Goal: Information Seeking & Learning: Learn about a topic

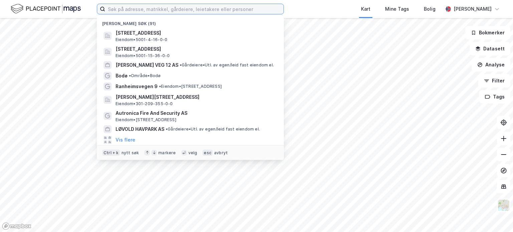
click at [208, 10] on input at bounding box center [194, 9] width 178 height 10
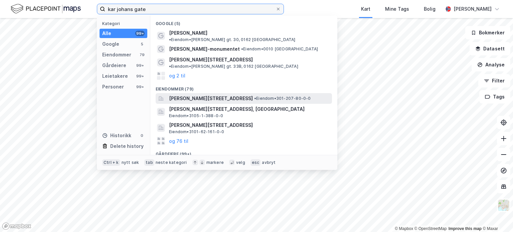
type input "kar johans gate"
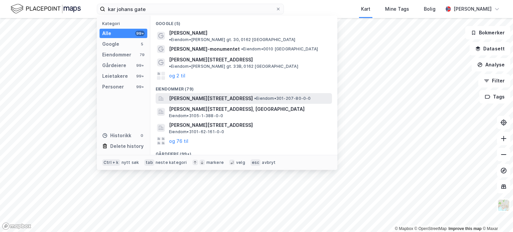
click at [206, 95] on span "[PERSON_NAME][STREET_ADDRESS]" at bounding box center [211, 99] width 84 height 8
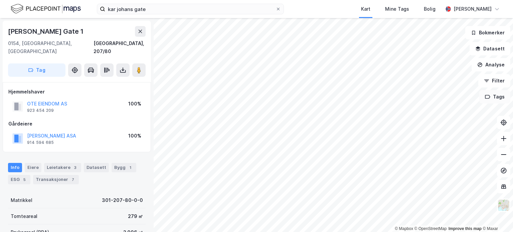
click at [488, 101] on button "Tags" at bounding box center [495, 96] width 31 height 13
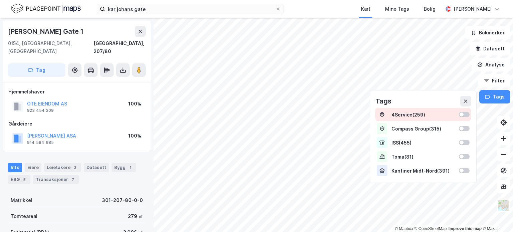
click at [466, 112] on div at bounding box center [464, 114] width 11 height 5
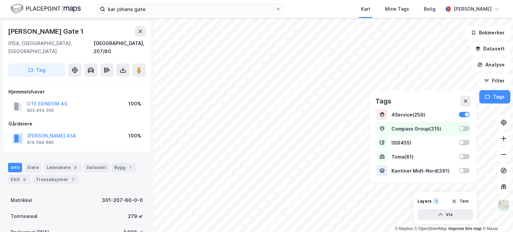
click at [467, 128] on div at bounding box center [464, 128] width 11 height 5
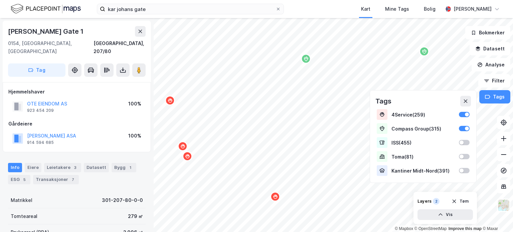
click at [277, 200] on div "Map marker" at bounding box center [275, 197] width 10 height 10
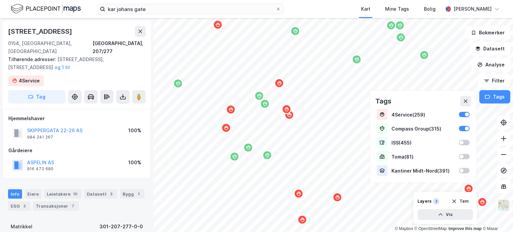
click at [338, 200] on icon "Map marker" at bounding box center [337, 197] width 5 height 5
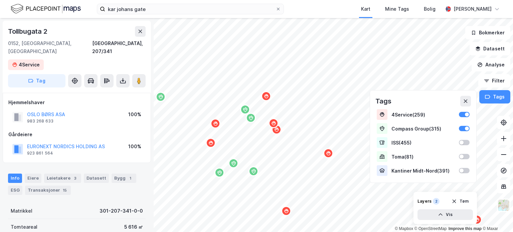
drag, startPoint x: 280, startPoint y: 64, endPoint x: 271, endPoint y: 124, distance: 60.9
click at [271, 124] on div "Map marker" at bounding box center [274, 123] width 10 height 10
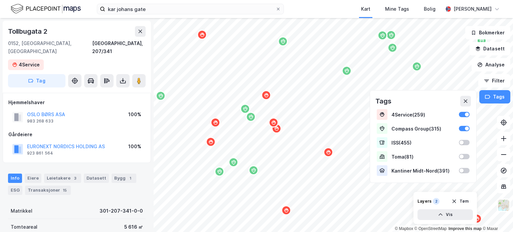
click at [266, 96] on icon "Map marker" at bounding box center [266, 95] width 5 height 5
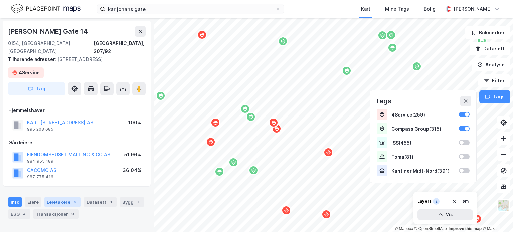
click at [59, 197] on div "Leietakere 6" at bounding box center [62, 201] width 37 height 9
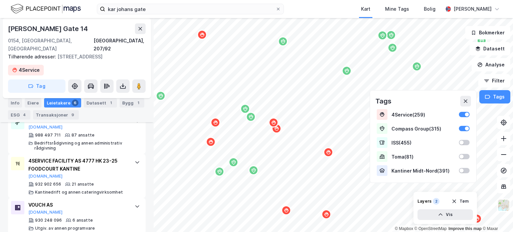
scroll to position [292, 0]
